Goal: Book appointment/travel/reservation

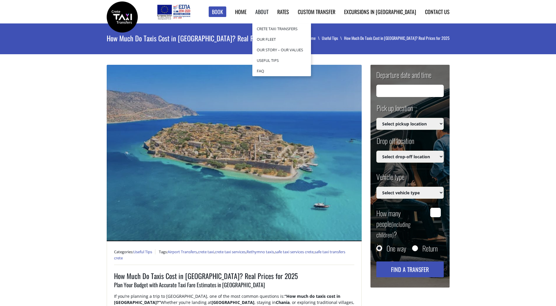
type input "[DATE] 12:07"
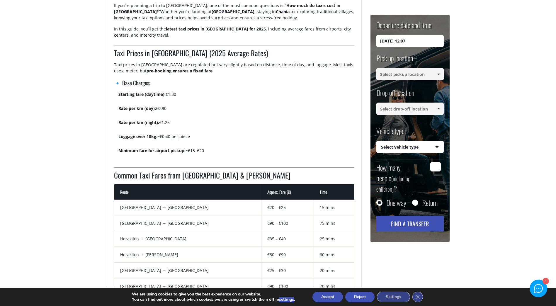
scroll to position [293, 0]
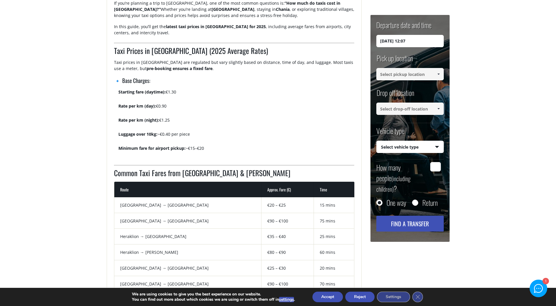
click at [438, 71] on link at bounding box center [438, 74] width 10 height 12
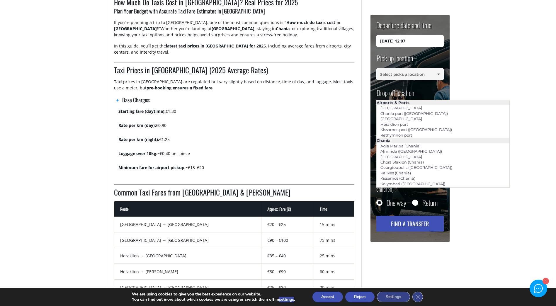
scroll to position [264, 0]
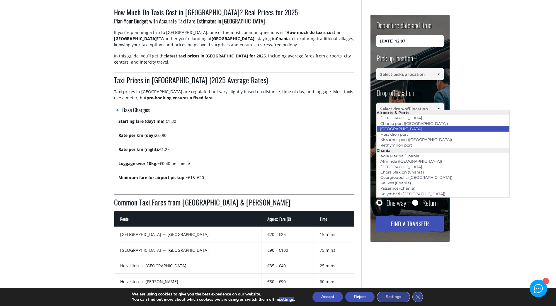
click at [438, 127] on li "[GEOGRAPHIC_DATA]" at bounding box center [442, 128] width 133 height 5
type input "[GEOGRAPHIC_DATA]"
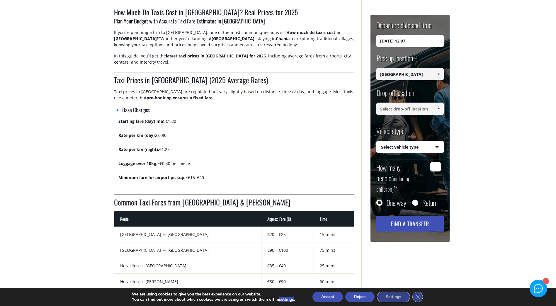
click at [438, 108] on span at bounding box center [438, 108] width 5 height 5
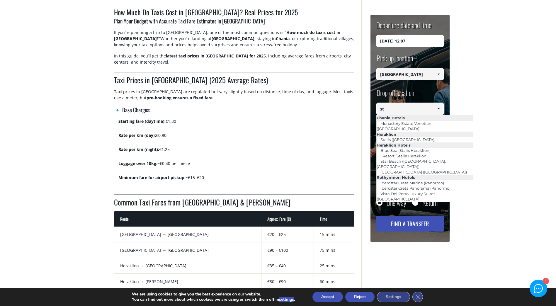
type input "s"
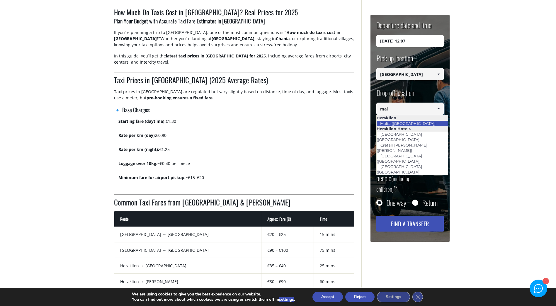
click at [412, 122] on link "Malia ([GEOGRAPHIC_DATA])" at bounding box center [407, 123] width 63 height 8
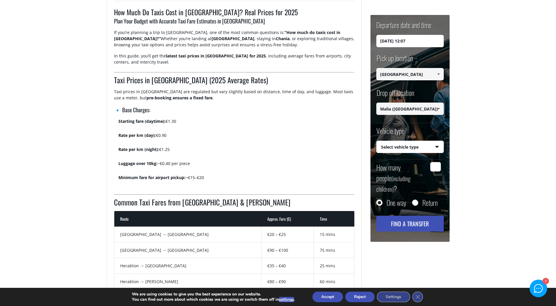
type input "Malia ([GEOGRAPHIC_DATA])"
click at [432, 166] on input "How many people (including children) ?" at bounding box center [435, 166] width 11 height 9
type input "4"
click at [389, 45] on input "[DATE] 12:07" at bounding box center [409, 41] width 67 height 12
drag, startPoint x: 384, startPoint y: 41, endPoint x: 376, endPoint y: 41, distance: 7.9
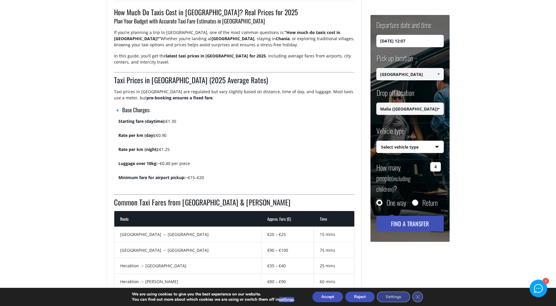
click at [376, 41] on input "[DATE] 12:07" at bounding box center [409, 41] width 67 height 12
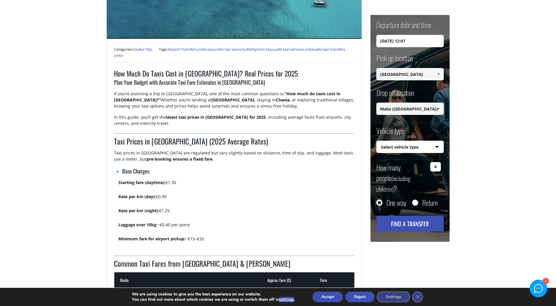
scroll to position [146, 0]
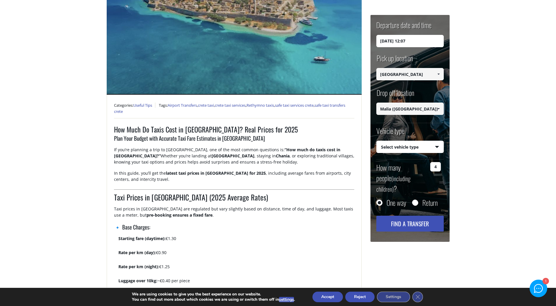
drag, startPoint x: 420, startPoint y: 40, endPoint x: 404, endPoint y: 39, distance: 16.2
click at [404, 39] on input "[DATE] 12:07" at bounding box center [409, 41] width 67 height 12
click at [540, 291] on div at bounding box center [538, 288] width 8 height 8
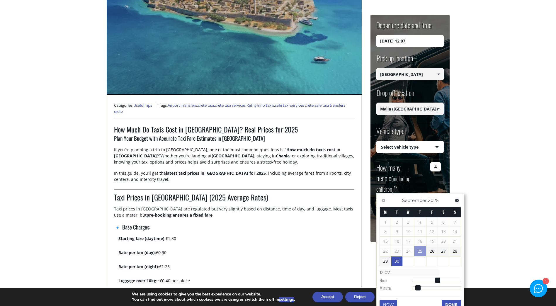
drag, startPoint x: 418, startPoint y: 42, endPoint x: 404, endPoint y: 43, distance: 14.4
click at [404, 43] on input "[DATE] 12:07" at bounding box center [409, 41] width 67 height 12
type input "[DATE] 19:40"
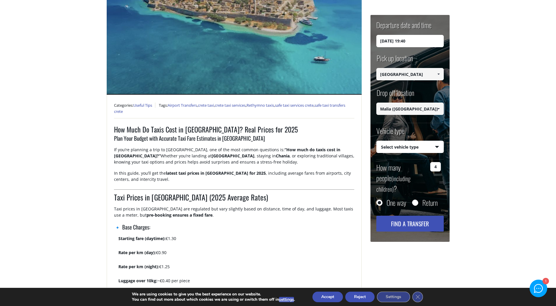
click at [437, 145] on select "Select vehicle type Taxi (4 passengers) Mercedes E Class Mini Van (7 passengers…" at bounding box center [409, 147] width 67 height 12
select select "540"
click at [376, 141] on select "Select vehicle type Taxi (4 passengers) Mercedes E Class Mini Van (7 passengers…" at bounding box center [409, 147] width 67 height 12
click at [417, 217] on button "Find a transfer" at bounding box center [409, 224] width 67 height 16
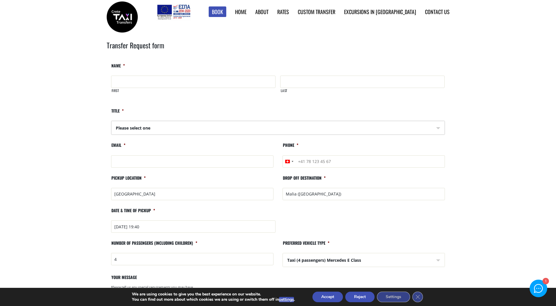
click at [440, 127] on select "Please select one Mr Mrs" at bounding box center [277, 128] width 333 height 14
click at [111, 121] on select "Please select one Mr Mrs" at bounding box center [277, 128] width 333 height 14
